Goal: Information Seeking & Learning: Learn about a topic

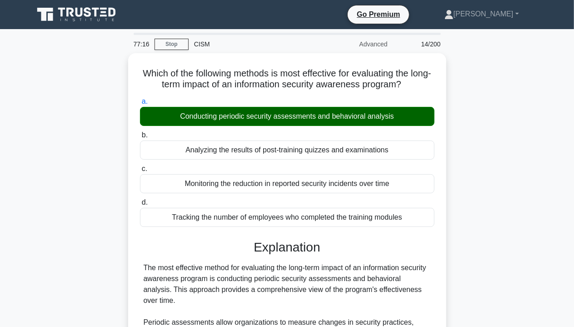
click at [480, 179] on div "Which of the following methods is most effective for evaluating the long-term i…" at bounding box center [287, 331] width 518 height 557
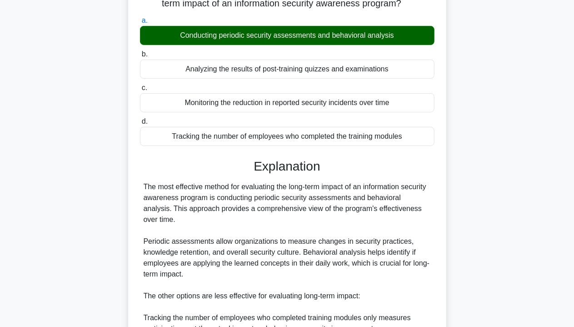
scroll to position [273, 0]
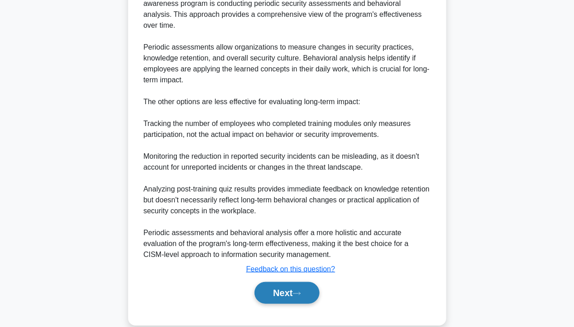
click at [298, 291] on icon at bounding box center [297, 293] width 8 height 5
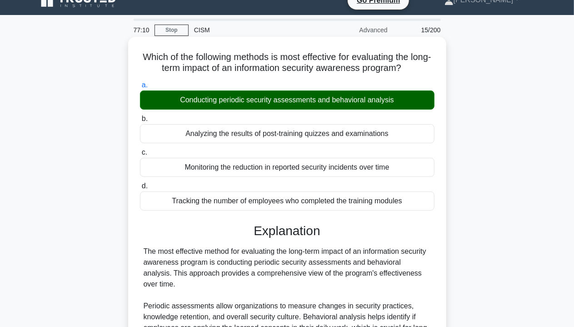
scroll to position [0, 0]
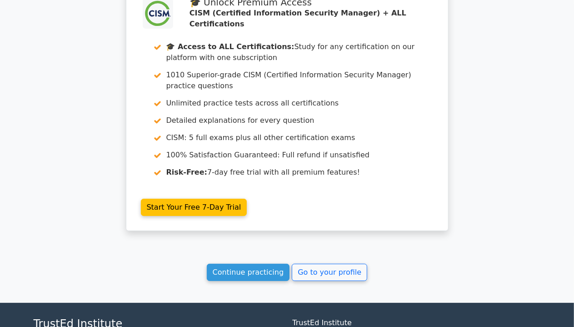
scroll to position [1792, 0]
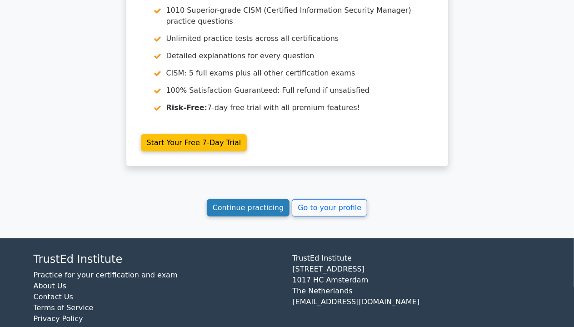
click at [257, 199] on link "Continue practicing" at bounding box center [248, 207] width 83 height 17
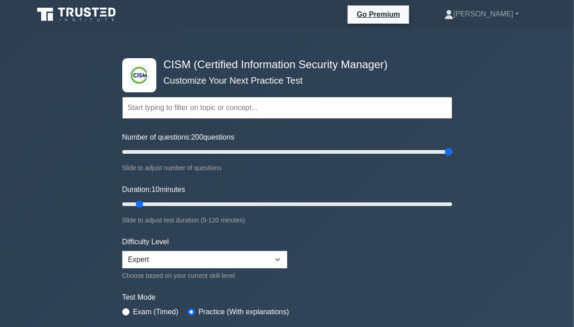
drag, startPoint x: 132, startPoint y: 152, endPoint x: 485, endPoint y: 148, distance: 352.5
type input "200"
click at [452, 148] on input "Number of questions: 200 questions" at bounding box center [287, 151] width 330 height 11
drag, startPoint x: 139, startPoint y: 205, endPoint x: 501, endPoint y: 204, distance: 361.6
type input "120"
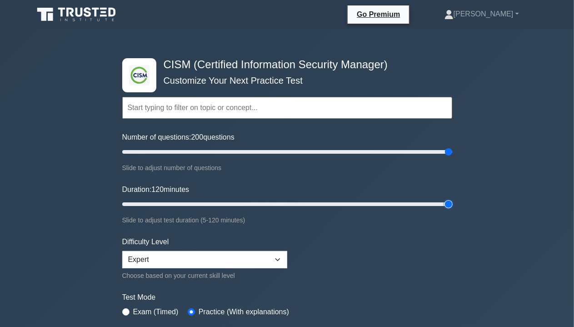
click at [452, 204] on input "Duration: 120 minutes" at bounding box center [287, 204] width 330 height 11
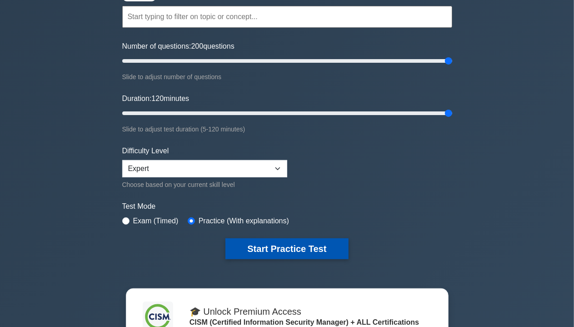
click at [281, 248] on button "Start Practice Test" at bounding box center [286, 248] width 123 height 21
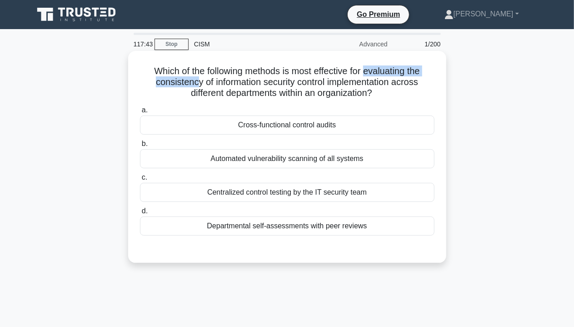
drag, startPoint x: 369, startPoint y: 73, endPoint x: 194, endPoint y: 81, distance: 174.6
click at [194, 81] on h5 "Which of the following methods is most effective for evaluating the consistency…" at bounding box center [287, 82] width 296 height 34
click at [326, 196] on div "Centralized control testing by the IT security team" at bounding box center [287, 192] width 294 height 19
click at [140, 180] on input "c. Centralized control testing by the IT security team" at bounding box center [140, 177] width 0 height 6
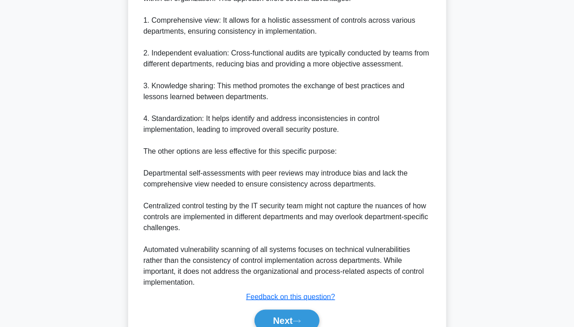
scroll to position [342, 0]
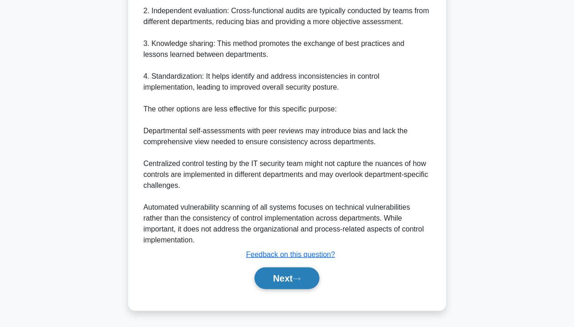
click at [279, 278] on button "Next" at bounding box center [286, 278] width 65 height 22
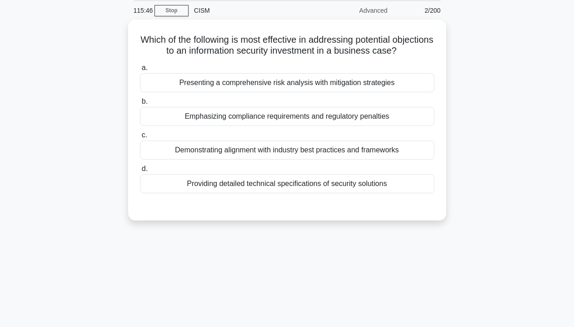
scroll to position [0, 0]
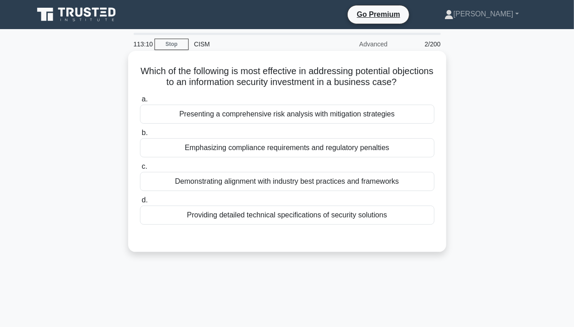
click at [341, 150] on div "Emphasizing compliance requirements and regulatory penalties" at bounding box center [287, 147] width 294 height 19
click at [140, 136] on input "b. Emphasizing compliance requirements and regulatory penalties" at bounding box center [140, 133] width 0 height 6
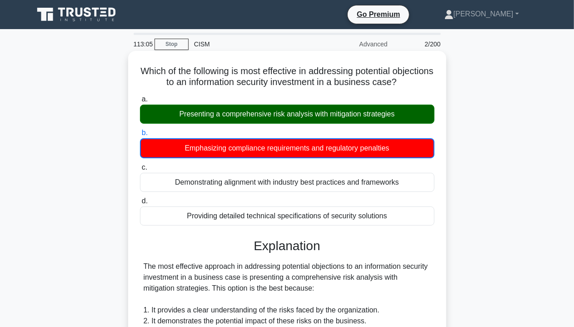
drag, startPoint x: 182, startPoint y: 114, endPoint x: 410, endPoint y: 116, distance: 227.6
click at [410, 116] on div "Presenting a comprehensive risk analysis with mitigation strategies" at bounding box center [287, 113] width 294 height 19
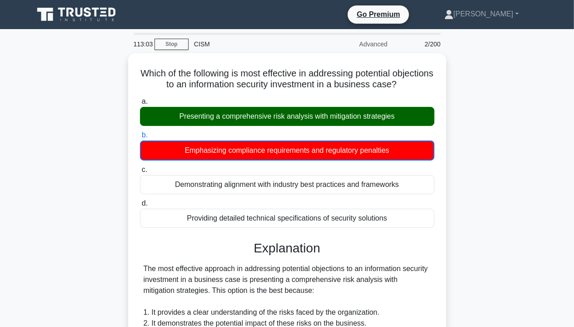
click at [474, 200] on div "Which of the following is most effective in addressing potential objections to …" at bounding box center [287, 310] width 518 height 515
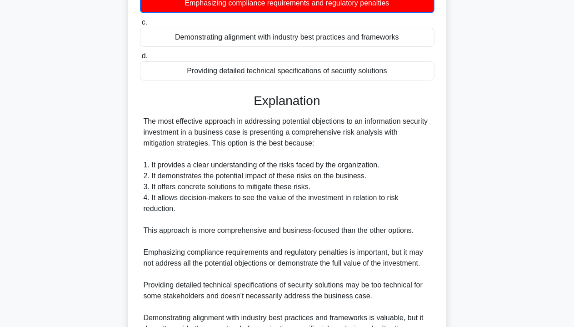
scroll to position [244, 0]
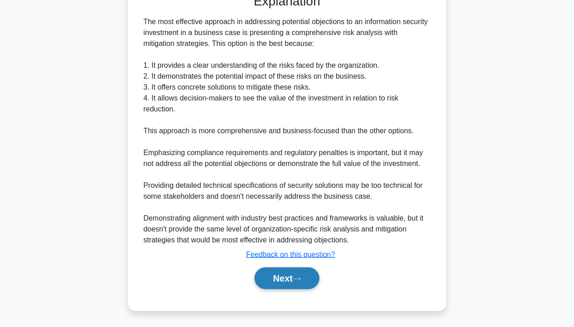
click at [300, 280] on icon at bounding box center [297, 278] width 8 height 5
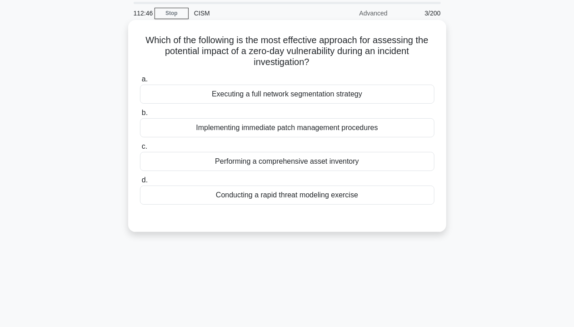
scroll to position [45, 0]
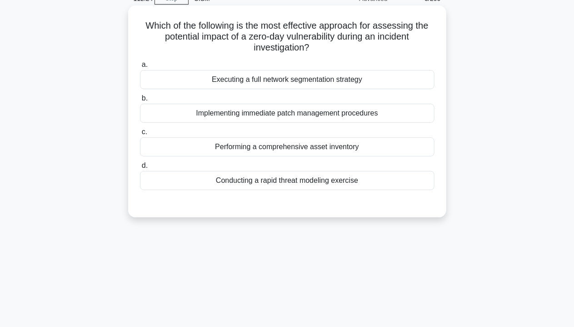
click at [317, 82] on div "Executing a full network segmentation strategy" at bounding box center [287, 79] width 294 height 19
click at [140, 68] on input "a. Executing a full network segmentation strategy" at bounding box center [140, 65] width 0 height 6
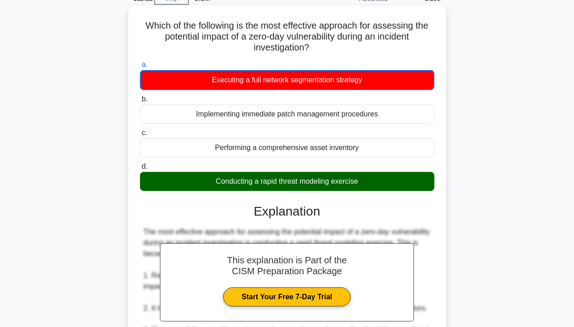
click at [248, 183] on div "Conducting a rapid threat modeling exercise" at bounding box center [287, 181] width 294 height 19
click at [140, 169] on input "d. Conducting a rapid threat modeling exercise" at bounding box center [140, 167] width 0 height 6
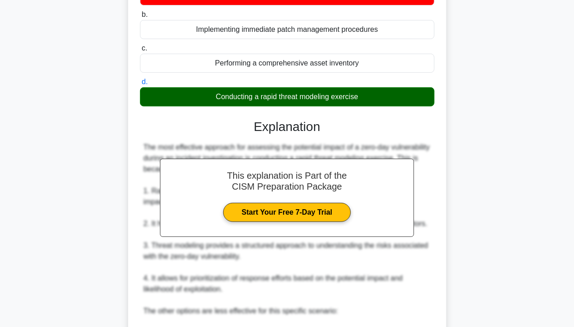
scroll to position [318, 0]
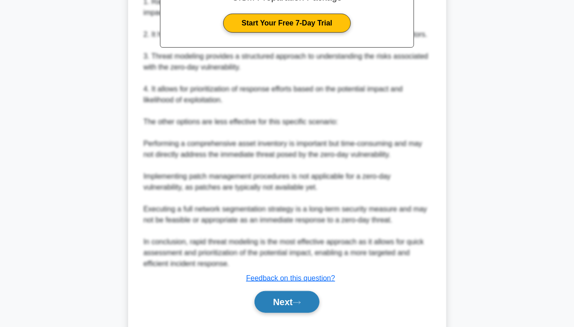
click at [294, 306] on button "Next" at bounding box center [286, 302] width 65 height 22
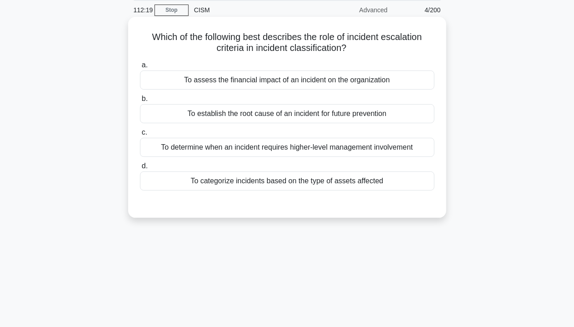
scroll to position [0, 0]
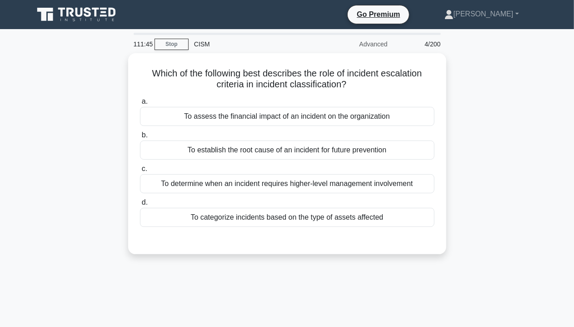
drag, startPoint x: 274, startPoint y: 182, endPoint x: 474, endPoint y: 207, distance: 201.4
click at [462, 213] on div "Which of the following best describes the role of incident escalation criteria …" at bounding box center [287, 159] width 518 height 212
click at [498, 203] on div "Which of the following best describes the role of incident escalation criteria …" at bounding box center [287, 159] width 518 height 212
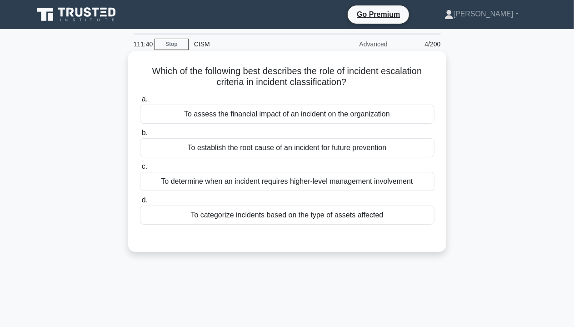
click at [367, 187] on div "To determine when an incident requires higher-level management involvement" at bounding box center [287, 181] width 294 height 19
click at [140, 169] on input "c. To determine when an incident requires higher-level management involvement" at bounding box center [140, 167] width 0 height 6
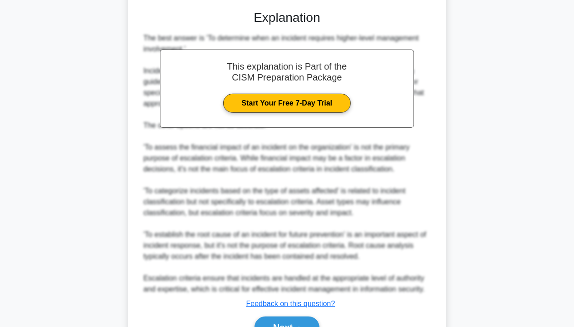
scroll to position [276, 0]
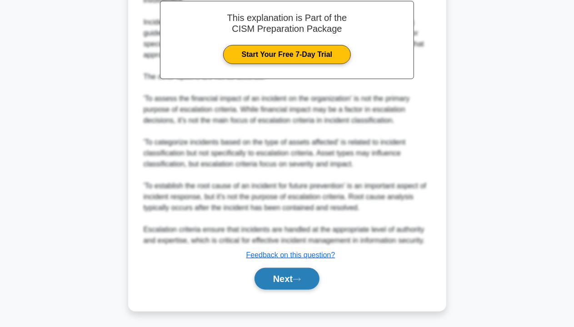
click at [289, 276] on button "Next" at bounding box center [286, 279] width 65 height 22
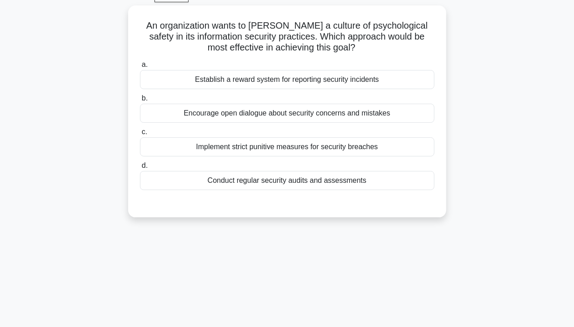
scroll to position [0, 0]
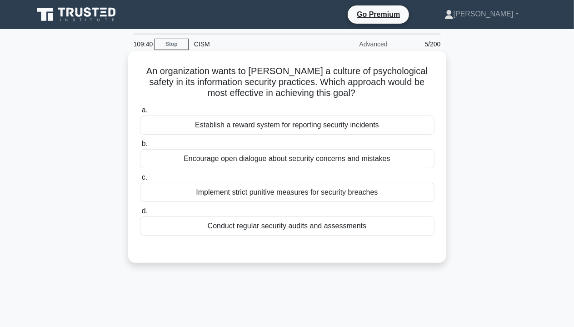
click at [311, 126] on div "Establish a reward system for reporting security incidents" at bounding box center [287, 124] width 294 height 19
click at [140, 113] on input "a. Establish a reward system for reporting security incidents" at bounding box center [140, 110] width 0 height 6
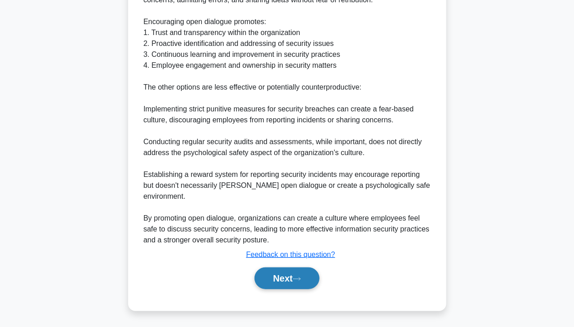
click at [293, 275] on button "Next" at bounding box center [286, 278] width 65 height 22
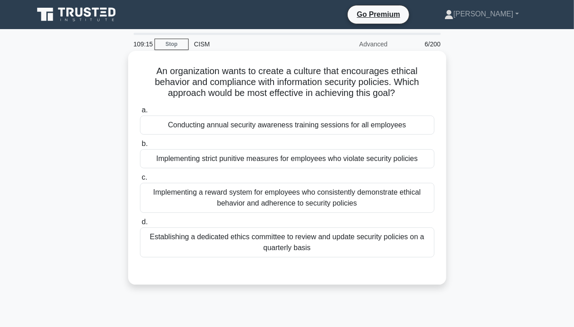
click at [330, 200] on div "Implementing a reward system for employees who consistently demonstrate ethical…" at bounding box center [287, 198] width 294 height 30
click at [140, 180] on input "c. Implementing a reward system for employees who consistently demonstrate ethi…" at bounding box center [140, 177] width 0 height 6
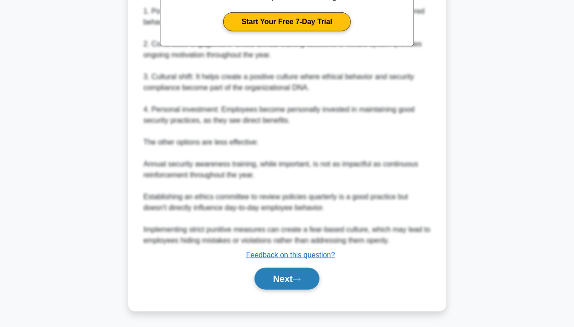
click at [300, 277] on icon at bounding box center [297, 279] width 8 height 5
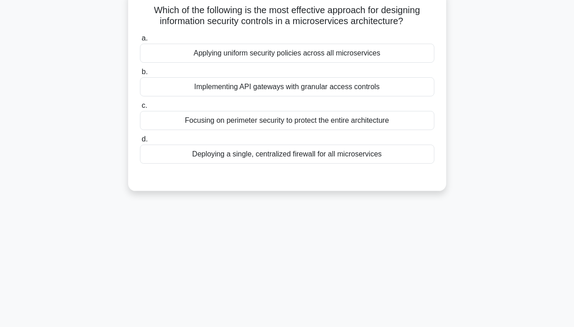
scroll to position [28, 0]
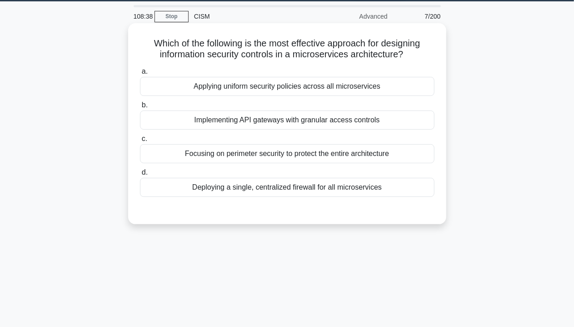
click at [281, 91] on div "Applying uniform security policies across all microservices" at bounding box center [287, 86] width 294 height 19
click at [140, 74] on input "a. Applying uniform security policies across all microservices" at bounding box center [140, 72] width 0 height 6
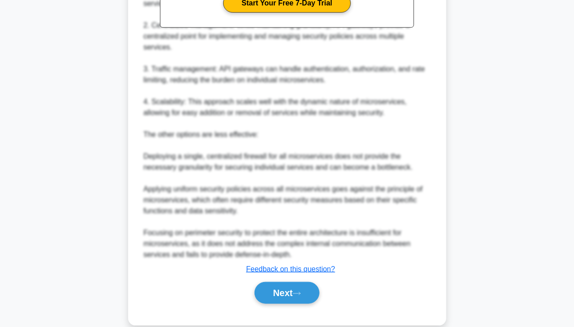
scroll to position [342, 0]
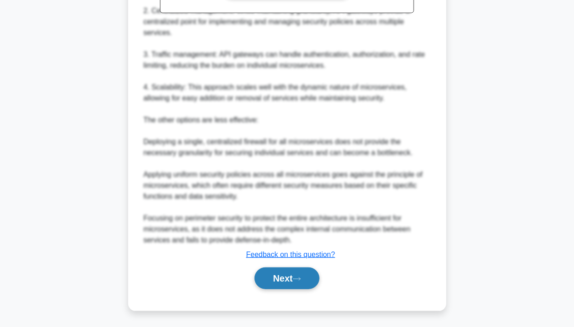
click at [301, 279] on icon at bounding box center [297, 278] width 8 height 5
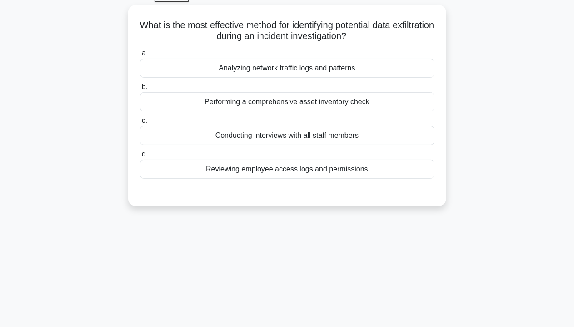
scroll to position [0, 0]
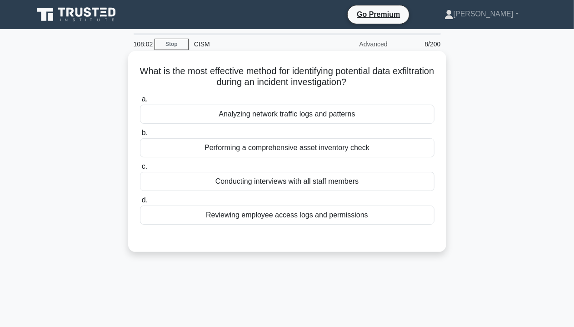
click at [328, 218] on div "Reviewing employee access logs and permissions" at bounding box center [287, 214] width 294 height 19
click at [140, 203] on input "d. Reviewing employee access logs and permissions" at bounding box center [140, 200] width 0 height 6
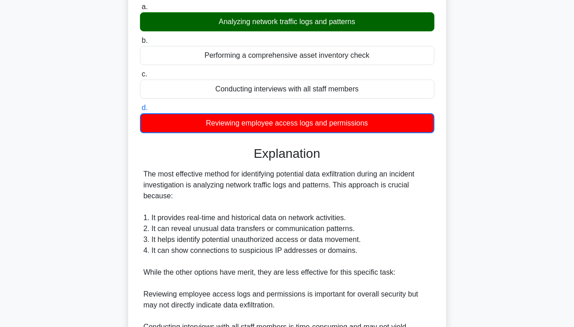
scroll to position [255, 0]
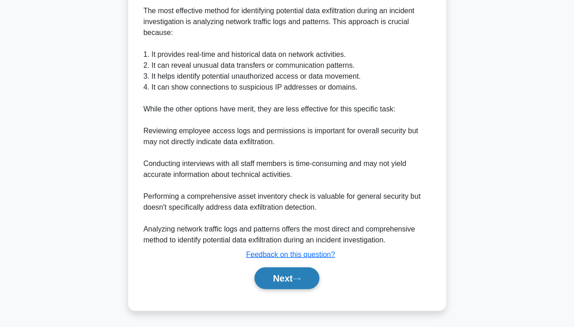
drag, startPoint x: 278, startPoint y: 281, endPoint x: 288, endPoint y: 276, distance: 11.8
click at [278, 281] on button "Next" at bounding box center [286, 278] width 65 height 22
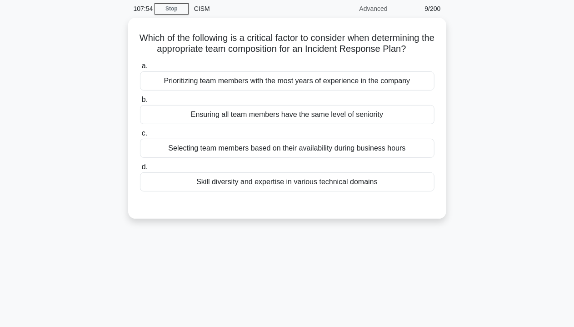
scroll to position [0, 0]
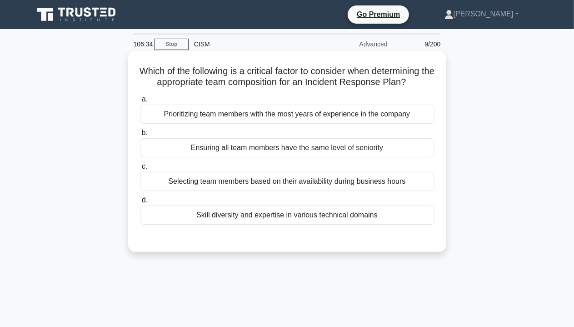
click at [357, 214] on div "Skill diversity and expertise in various technical domains" at bounding box center [287, 214] width 294 height 19
click at [140, 203] on input "d. Skill diversity and expertise in various technical domains" at bounding box center [140, 200] width 0 height 6
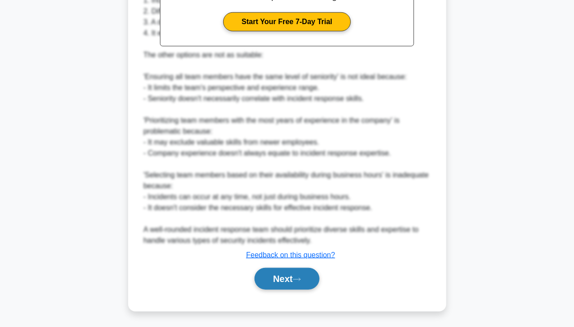
click at [284, 277] on button "Next" at bounding box center [286, 279] width 65 height 22
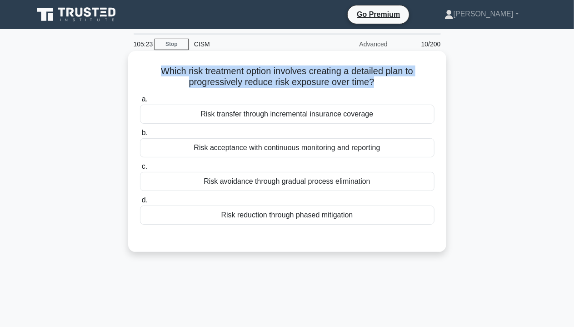
drag, startPoint x: 373, startPoint y: 81, endPoint x: 156, endPoint y: 69, distance: 217.5
click at [156, 69] on h5 "Which risk treatment option involves creating a detailed plan to progressively …" at bounding box center [287, 76] width 296 height 23
click at [159, 69] on h5 "Which risk treatment option involves creating a detailed plan to progressively …" at bounding box center [287, 76] width 296 height 23
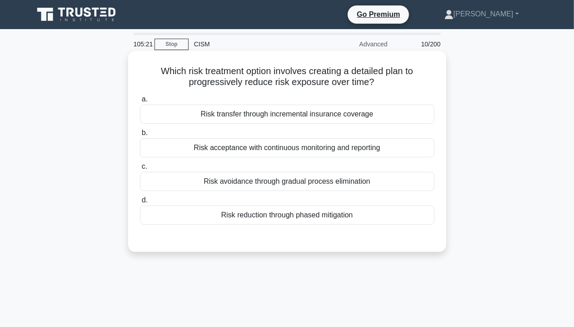
drag, startPoint x: 158, startPoint y: 72, endPoint x: 391, endPoint y: 77, distance: 232.6
click at [391, 77] on h5 "Which risk treatment option involves creating a detailed plan to progressively …" at bounding box center [287, 76] width 296 height 23
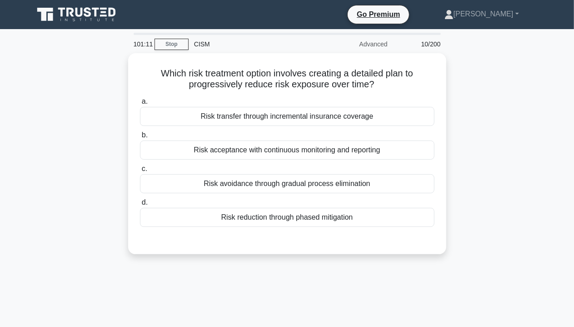
click at [482, 133] on div "Which risk treatment option involves creating a detailed plan to progressively …" at bounding box center [287, 159] width 518 height 212
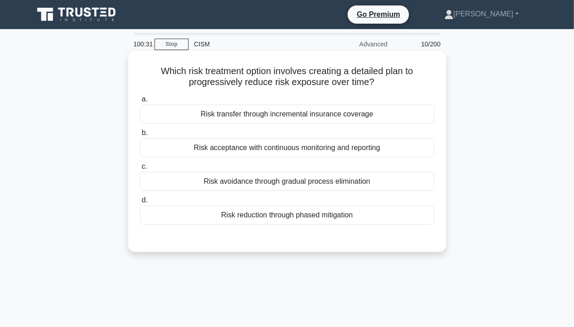
drag, startPoint x: 157, startPoint y: 72, endPoint x: 409, endPoint y: 88, distance: 252.6
click at [409, 88] on h5 "Which risk treatment option involves creating a detailed plan to progressively …" at bounding box center [287, 76] width 296 height 23
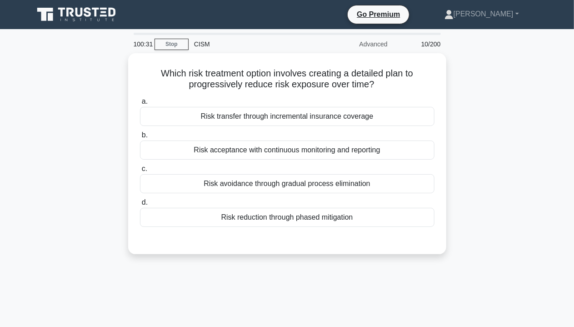
click at [492, 176] on div "Which risk treatment option involves creating a detailed plan to progressively …" at bounding box center [287, 159] width 518 height 212
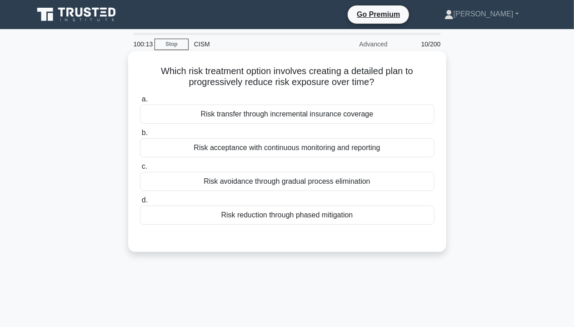
click at [350, 215] on div "Risk reduction through phased mitigation" at bounding box center [287, 214] width 294 height 19
click at [140, 203] on input "d. Risk reduction through phased mitigation" at bounding box center [140, 200] width 0 height 6
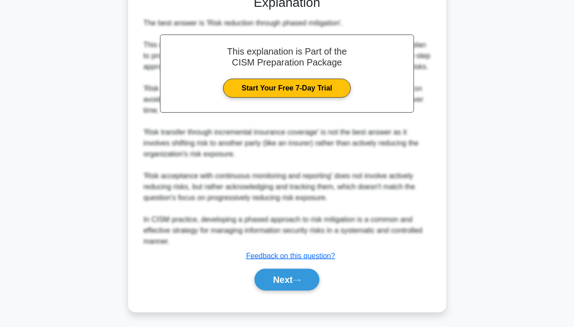
scroll to position [243, 0]
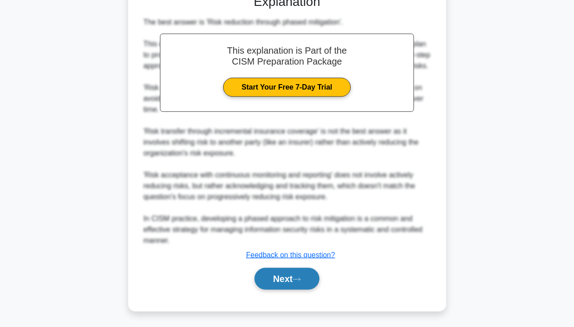
click at [294, 284] on button "Next" at bounding box center [286, 279] width 65 height 22
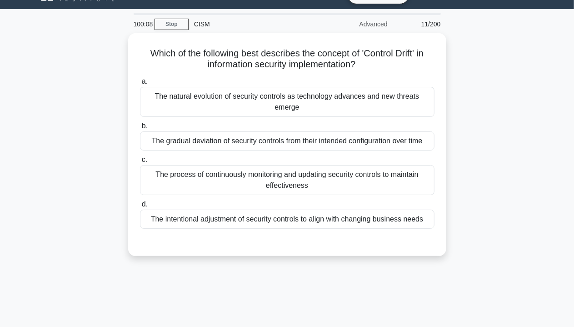
scroll to position [0, 0]
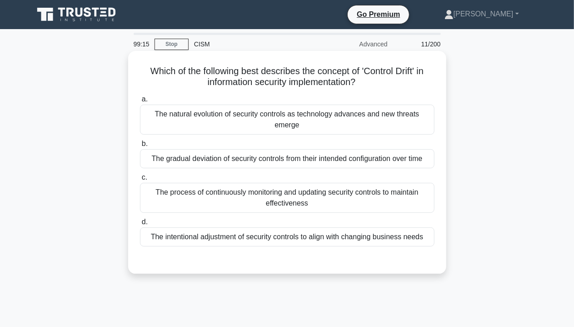
click at [259, 238] on div "The intentional adjustment of security controls to align with changing business…" at bounding box center [287, 236] width 294 height 19
click at [140, 225] on input "d. The intentional adjustment of security controls to align with changing busin…" at bounding box center [140, 222] width 0 height 6
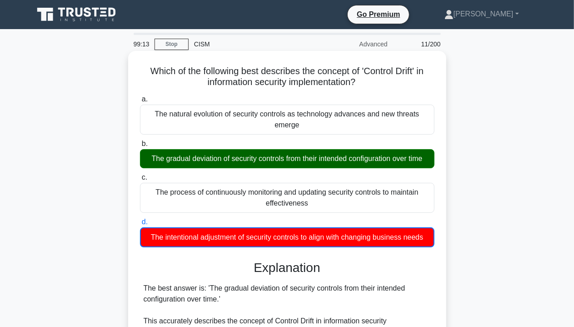
click at [263, 166] on div "The gradual deviation of security controls from their intended configuration ov…" at bounding box center [287, 158] width 294 height 19
click at [140, 147] on input "b. The gradual deviation of security controls from their intended configuration…" at bounding box center [140, 144] width 0 height 6
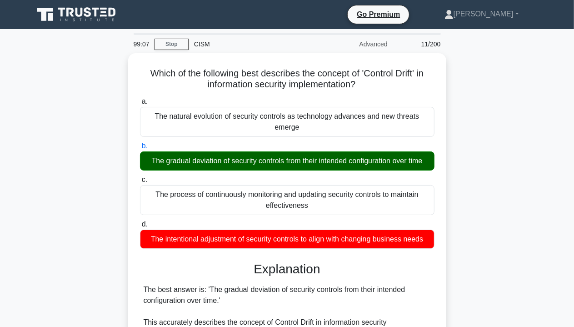
drag, startPoint x: 144, startPoint y: 157, endPoint x: 452, endPoint y: 158, distance: 308.9
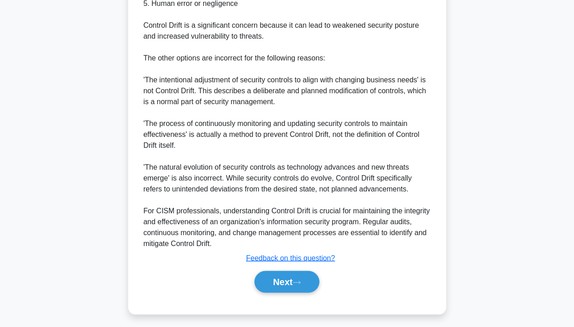
scroll to position [417, 0]
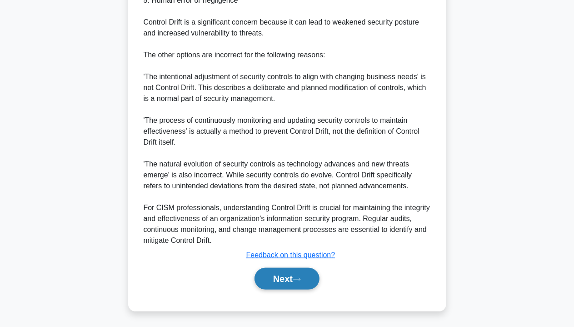
click at [290, 282] on button "Next" at bounding box center [286, 279] width 65 height 22
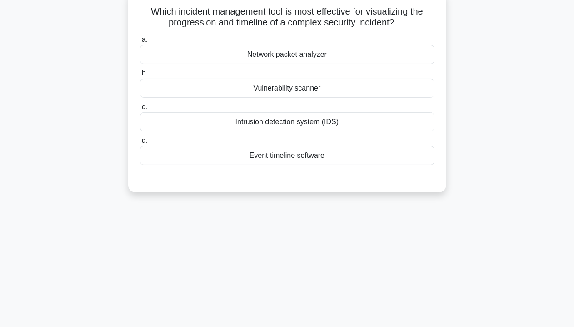
scroll to position [0, 0]
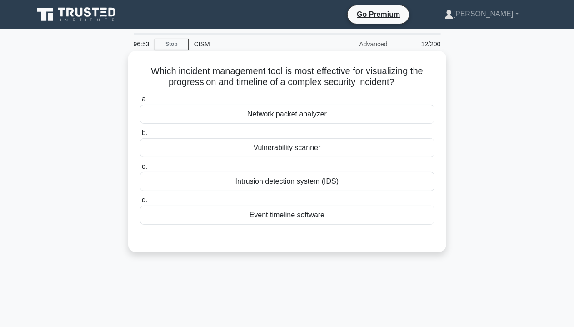
click at [327, 185] on div "Intrusion detection system (IDS)" at bounding box center [287, 181] width 294 height 19
click at [140, 169] on input "c. Intrusion detection system (IDS)" at bounding box center [140, 167] width 0 height 6
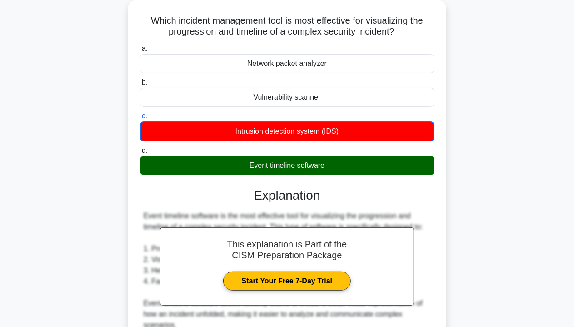
scroll to position [310, 0]
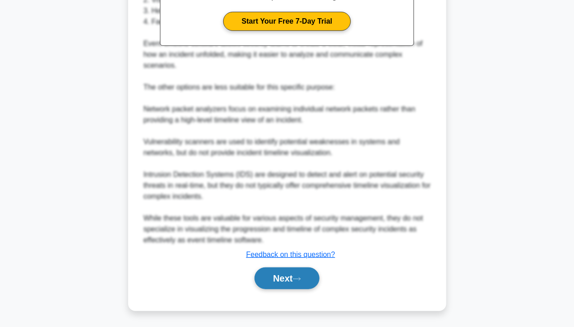
drag, startPoint x: 272, startPoint y: 280, endPoint x: 298, endPoint y: 267, distance: 29.3
click at [272, 279] on button "Next" at bounding box center [286, 278] width 65 height 22
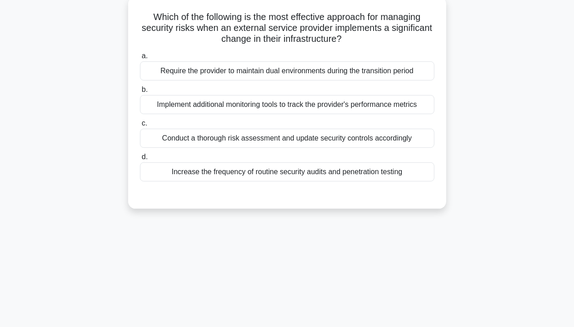
scroll to position [0, 0]
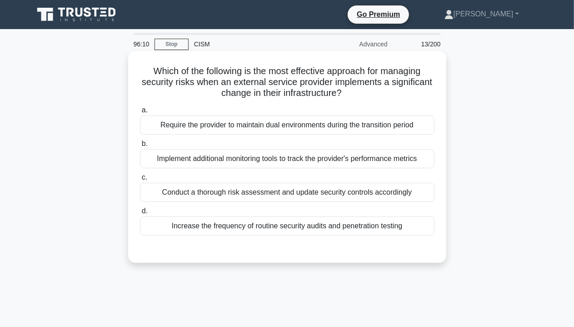
click at [394, 193] on div "Conduct a thorough risk assessment and update security controls accordingly" at bounding box center [287, 192] width 294 height 19
click at [140, 180] on input "c. Conduct a thorough risk assessment and update security controls accordingly" at bounding box center [140, 177] width 0 height 6
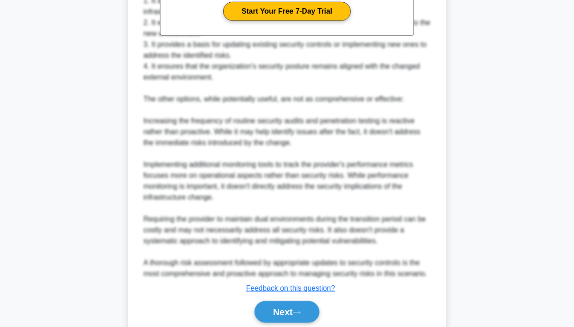
scroll to position [363, 0]
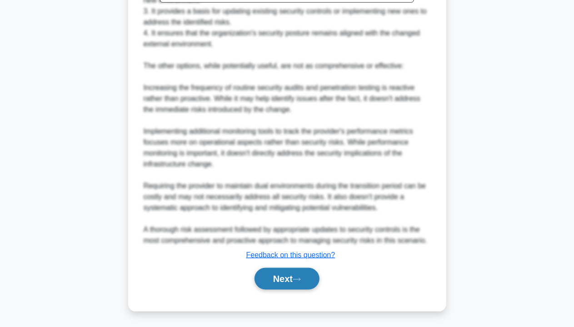
click at [282, 281] on button "Next" at bounding box center [286, 279] width 65 height 22
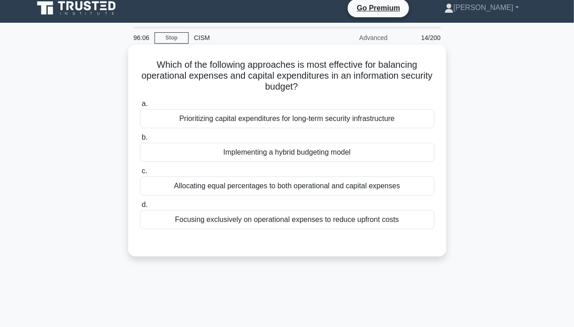
scroll to position [0, 0]
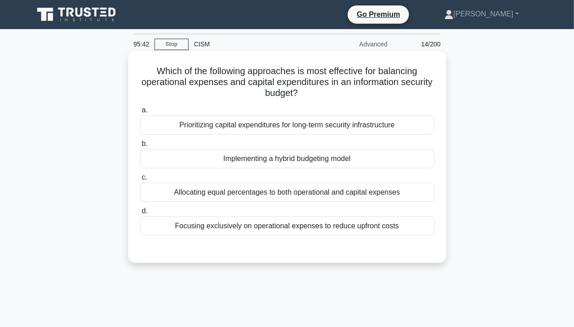
click at [354, 132] on div "Prioritizing capital expenditures for long-term security infrastructure" at bounding box center [287, 124] width 294 height 19
click at [140, 113] on input "a. Prioritizing capital expenditures for long-term security infrastructure" at bounding box center [140, 110] width 0 height 6
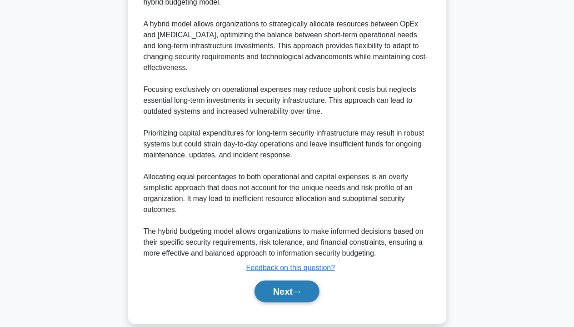
scroll to position [310, 0]
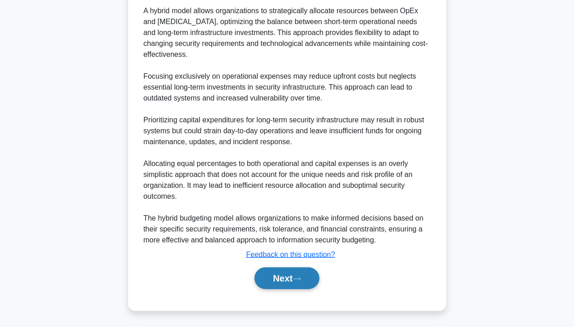
click at [282, 276] on button "Next" at bounding box center [286, 278] width 65 height 22
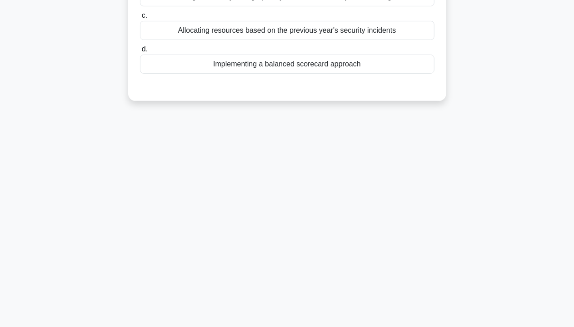
scroll to position [0, 0]
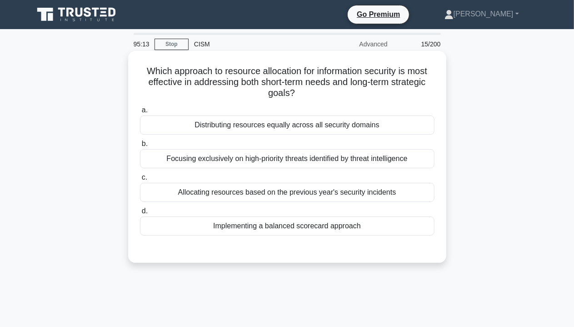
click at [365, 119] on div "Distributing resources equally across all security domains" at bounding box center [287, 124] width 294 height 19
click at [140, 113] on input "a. Distributing resources equally across all security domains" at bounding box center [140, 110] width 0 height 6
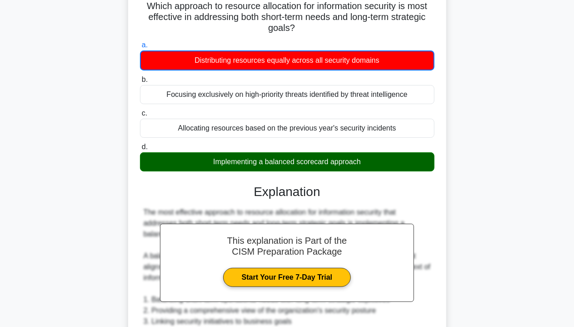
scroll to position [273, 0]
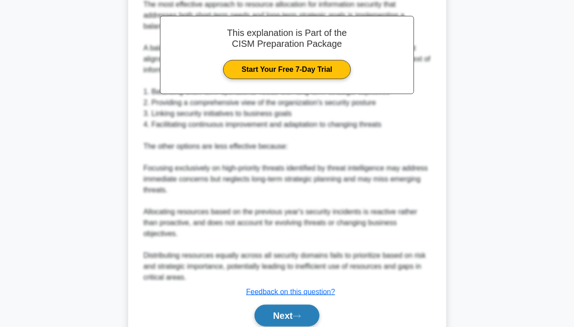
click at [285, 304] on button "Next" at bounding box center [286, 315] width 65 height 22
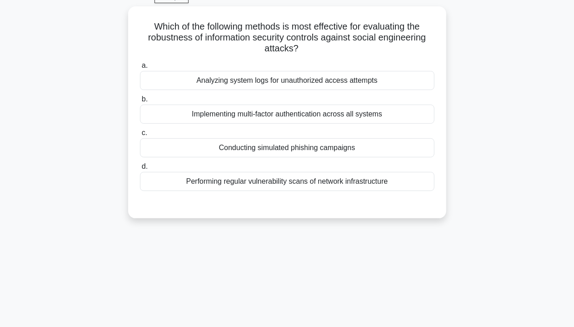
scroll to position [0, 0]
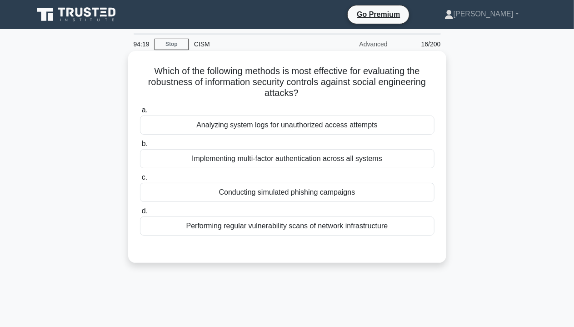
click at [345, 194] on div "Conducting simulated phishing campaigns" at bounding box center [287, 192] width 294 height 19
click at [140, 180] on input "c. Conducting simulated phishing campaigns" at bounding box center [140, 177] width 0 height 6
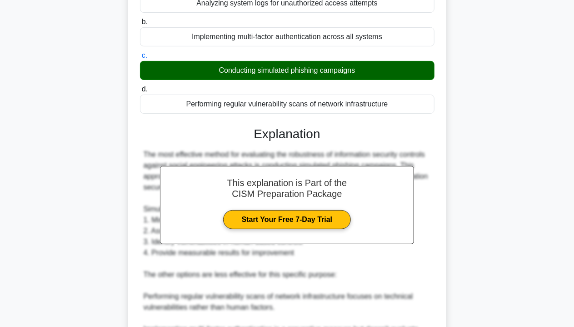
scroll to position [287, 0]
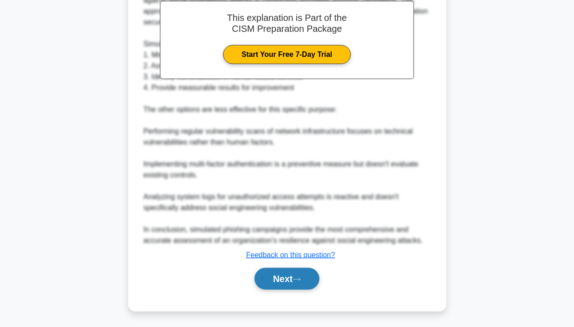
click at [288, 287] on button "Next" at bounding box center [286, 279] width 65 height 22
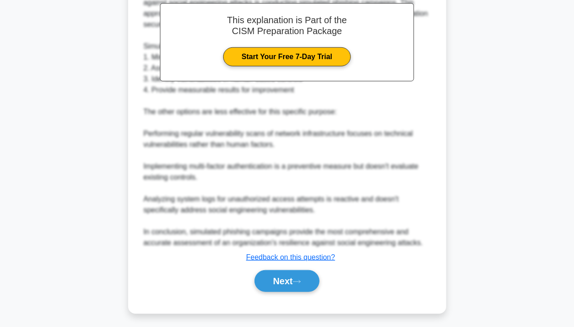
scroll to position [164, 0]
